Goal: Information Seeking & Learning: Understand process/instructions

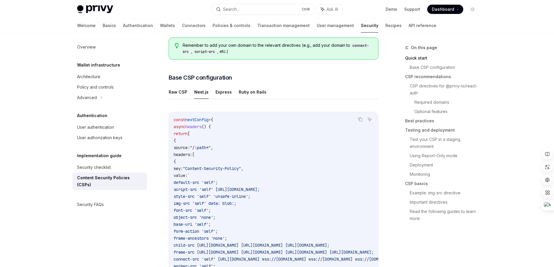
scroll to position [109, 0]
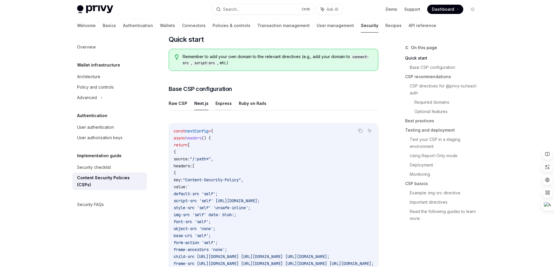
click at [226, 102] on button "Express" at bounding box center [223, 103] width 16 height 14
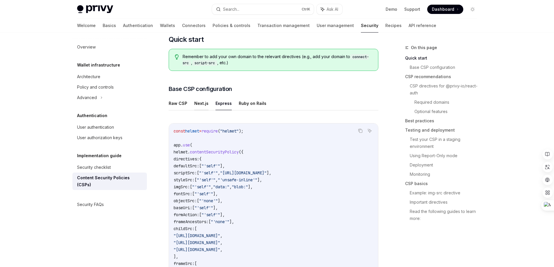
click at [205, 104] on button "Next.js" at bounding box center [201, 103] width 14 height 14
type textarea "*"
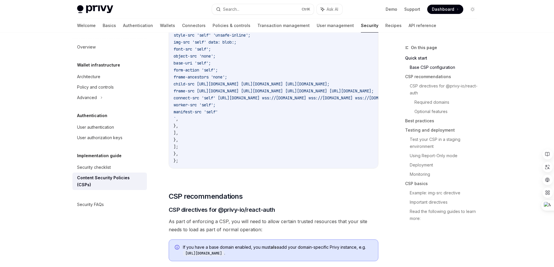
scroll to position [196, 0]
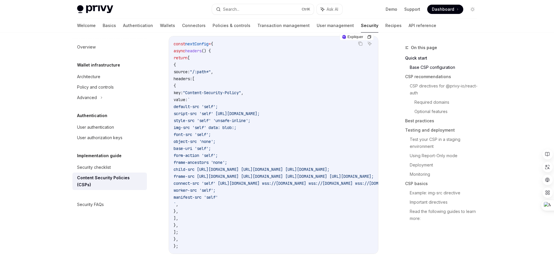
drag, startPoint x: 186, startPoint y: 63, endPoint x: 237, endPoint y: 198, distance: 144.4
click at [237, 198] on code "const nextConfig = { async headers () { return [ { source: "/:path*" , headers:…" at bounding box center [345, 144] width 342 height 209
click at [226, 88] on code "const nextConfig = { async headers () { return [ { source: "/:path*" , headers:…" at bounding box center [345, 144] width 342 height 209
drag, startPoint x: 197, startPoint y: 85, endPoint x: 208, endPoint y: 213, distance: 127.8
click at [208, 213] on code "const nextConfig = { async headers () { return [ { source: "/:path*" , headers:…" at bounding box center [345, 144] width 342 height 209
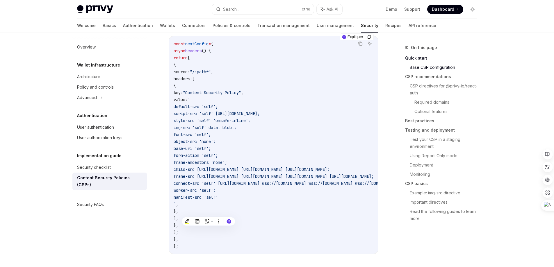
copy code "{ key: "Content-Security-Policy" , value: ` default-src 'self'; script-src 'sel…"
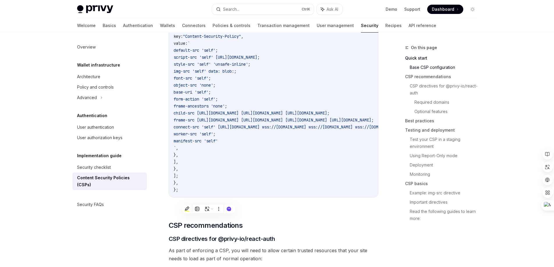
scroll to position [255, 0]
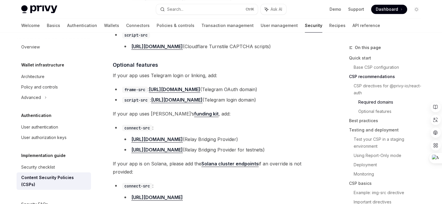
scroll to position [610, 0]
